Goal: Task Accomplishment & Management: Manage account settings

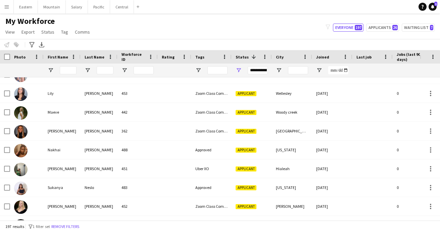
scroll to position [1215, 0]
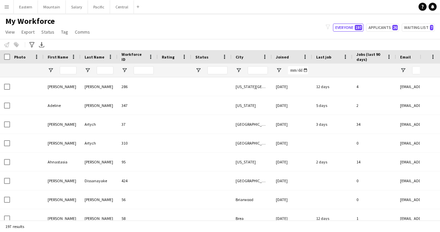
type input "**********"
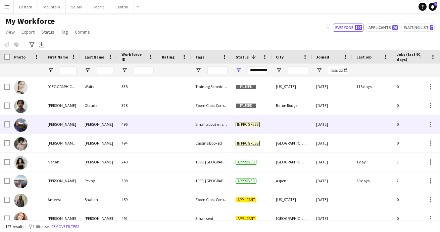
click at [210, 126] on div "Email about missing information" at bounding box center [211, 124] width 40 height 18
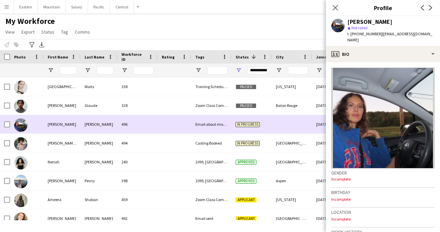
click at [210, 126] on div "Email about missing information" at bounding box center [211, 124] width 40 height 18
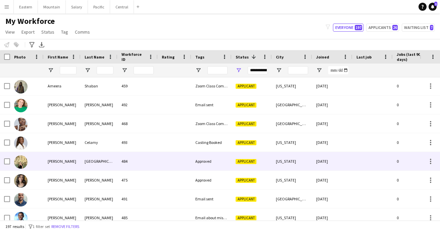
click at [202, 163] on div "Approved" at bounding box center [211, 161] width 40 height 18
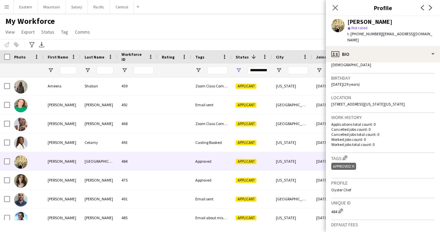
click at [354, 166] on icon "Delete tag" at bounding box center [353, 166] width 3 height 4
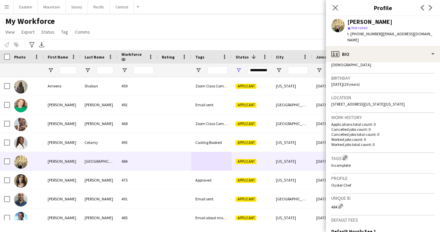
click at [345, 156] on app-icon "Edit crew company tags" at bounding box center [345, 157] width 5 height 5
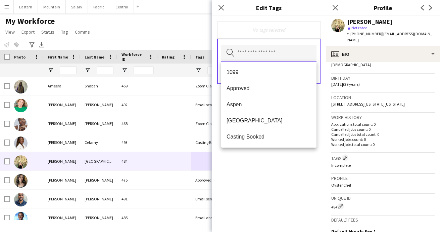
click at [267, 53] on input "text" at bounding box center [268, 53] width 95 height 17
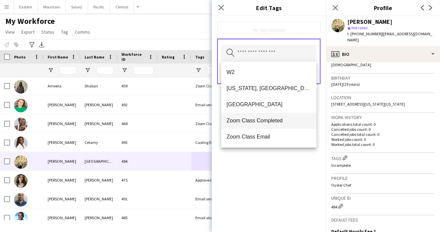
click at [263, 118] on span "Zoom Class Completed" at bounding box center [269, 120] width 85 height 6
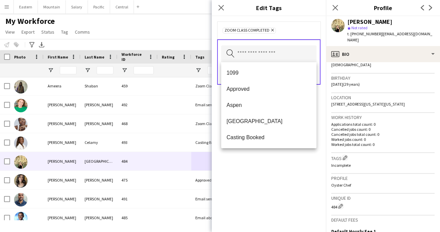
click at [285, 171] on div "Zoom Class Completed Remove Search by tag name Save" at bounding box center [269, 124] width 114 height 216
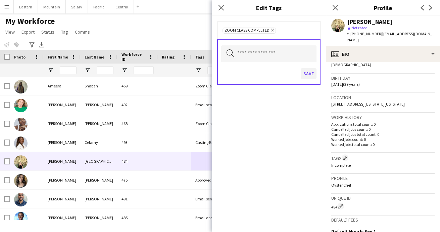
click at [309, 72] on button "Save" at bounding box center [309, 73] width 16 height 11
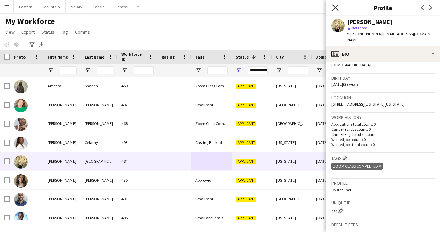
click at [335, 10] on icon "Close pop-in" at bounding box center [335, 7] width 6 height 6
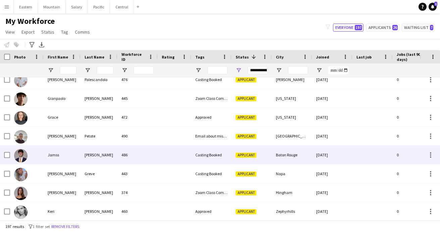
click at [217, 153] on div "Casting Booked" at bounding box center [211, 154] width 40 height 18
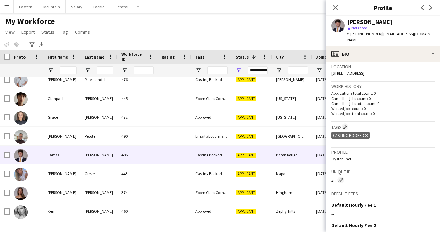
click at [367, 133] on icon "Delete tag" at bounding box center [366, 135] width 3 height 4
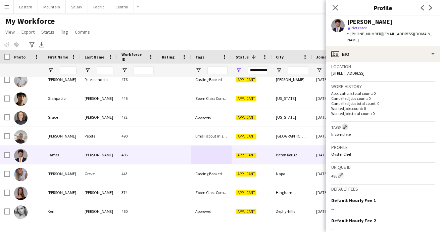
click at [347, 124] on app-icon "Edit crew company tags" at bounding box center [345, 126] width 5 height 5
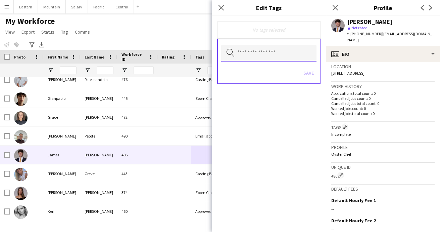
click at [242, 52] on input "text" at bounding box center [268, 53] width 95 height 17
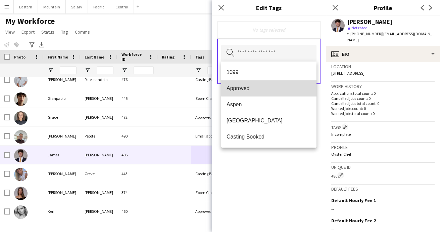
click at [248, 87] on span "Approved" at bounding box center [269, 88] width 85 height 6
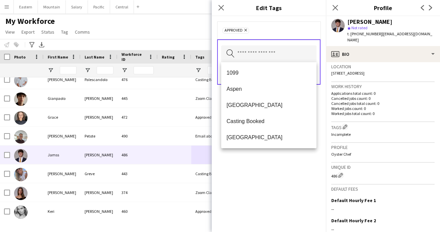
click at [271, 196] on div "Approved Remove Search by tag name Save" at bounding box center [269, 124] width 114 height 216
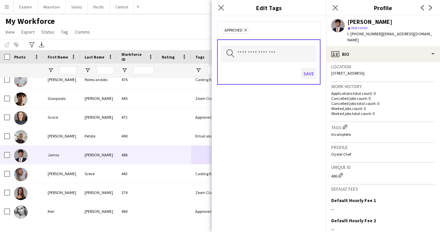
click at [311, 73] on button "Save" at bounding box center [309, 73] width 16 height 11
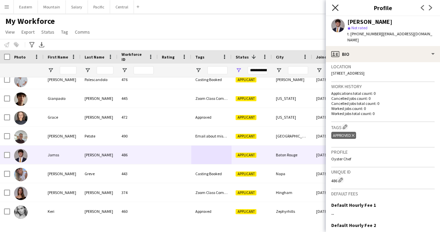
click at [336, 7] on icon at bounding box center [335, 7] width 6 height 6
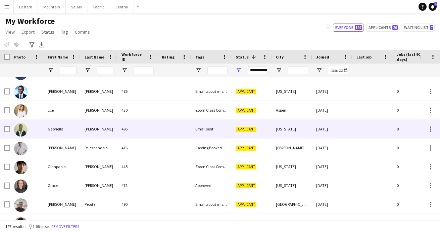
click at [214, 133] on div "Email sent" at bounding box center [211, 129] width 40 height 18
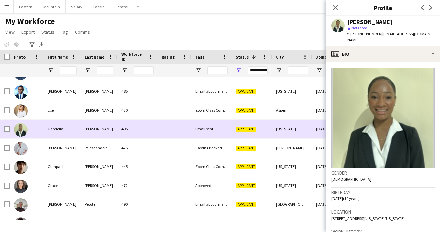
click at [214, 133] on div "Email sent" at bounding box center [211, 129] width 40 height 18
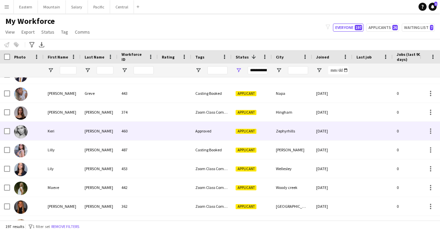
click at [205, 130] on div "Approved" at bounding box center [211, 131] width 40 height 18
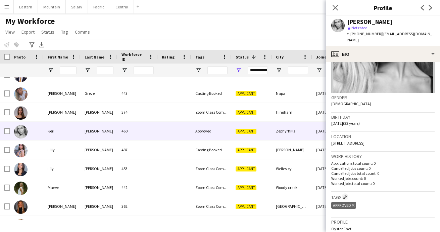
click at [353, 203] on icon "Delete tag" at bounding box center [353, 205] width 3 height 4
click at [347, 194] on app-icon "Edit crew company tags" at bounding box center [345, 196] width 5 height 5
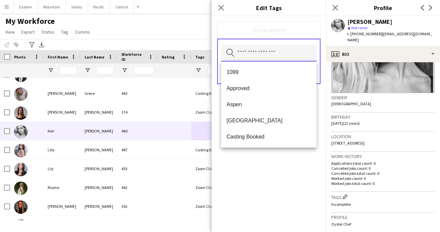
click at [262, 55] on input "text" at bounding box center [268, 53] width 95 height 17
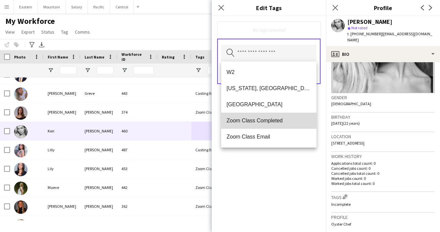
click at [249, 121] on span "Zoom Class Completed" at bounding box center [269, 120] width 85 height 6
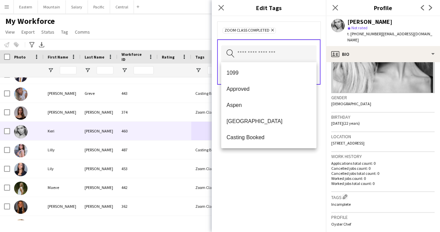
click at [267, 190] on div "Zoom Class Completed Remove Search by tag name Save" at bounding box center [269, 124] width 114 height 216
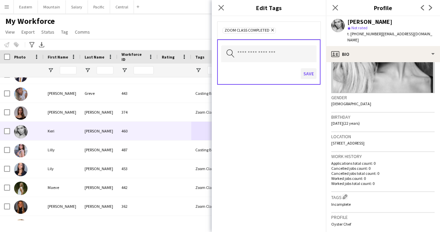
click at [305, 74] on button "Save" at bounding box center [309, 73] width 16 height 11
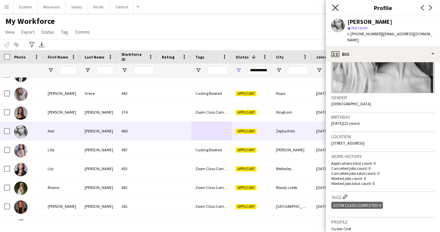
click at [336, 6] on icon "Close pop-in" at bounding box center [335, 7] width 6 height 6
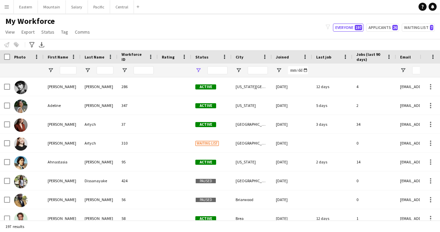
type input "**********"
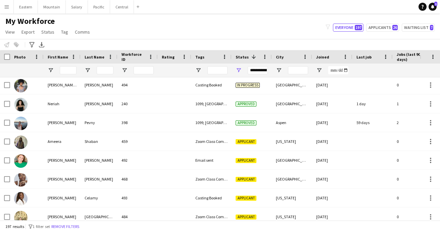
scroll to position [844, 0]
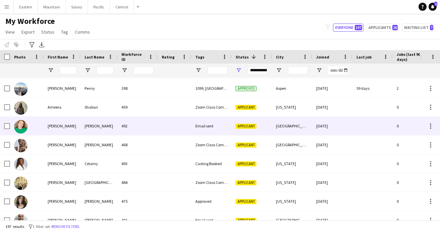
click at [214, 125] on div "Email sent" at bounding box center [211, 125] width 40 height 18
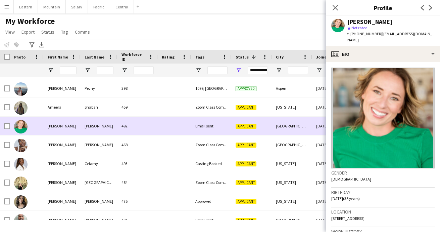
click at [214, 125] on div "Email sent" at bounding box center [211, 125] width 40 height 18
